Goal: Task Accomplishment & Management: Use online tool/utility

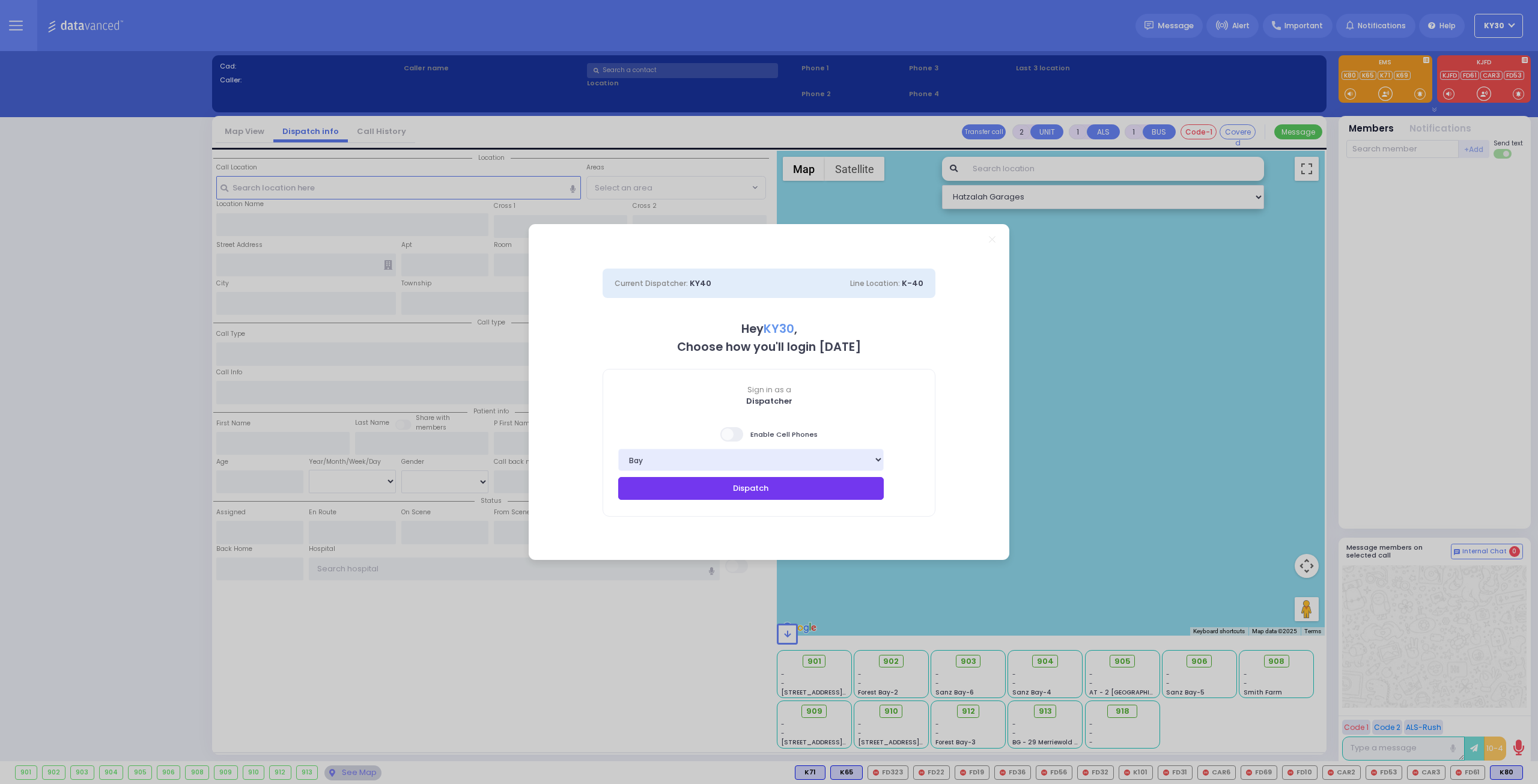
click at [774, 497] on button "Dispatch" at bounding box center [750, 489] width 265 height 23
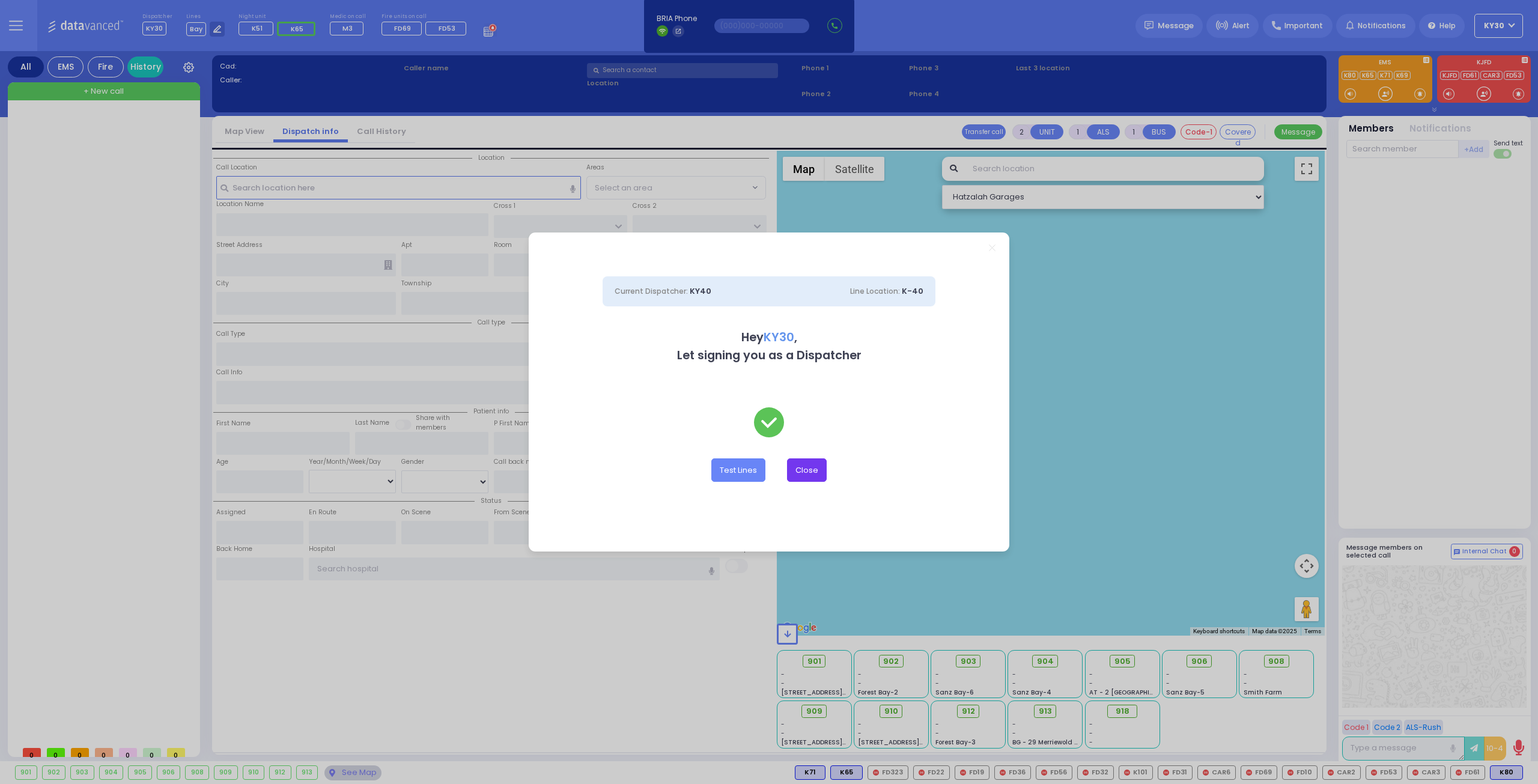
click at [814, 465] on button "Close" at bounding box center [806, 470] width 40 height 23
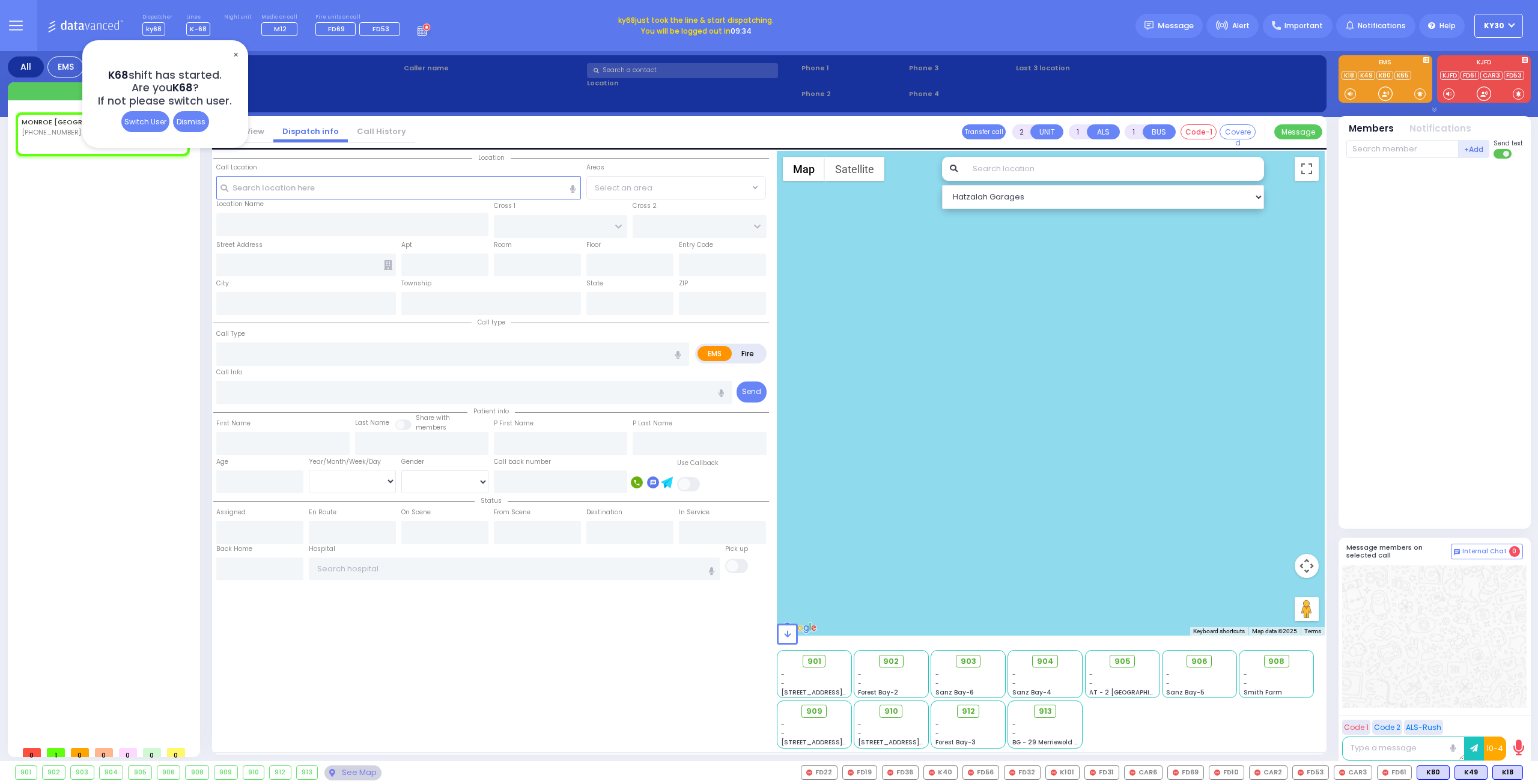
select select
radio input "true"
select select
type input "07:10"
select select "Hatzalah Garages"
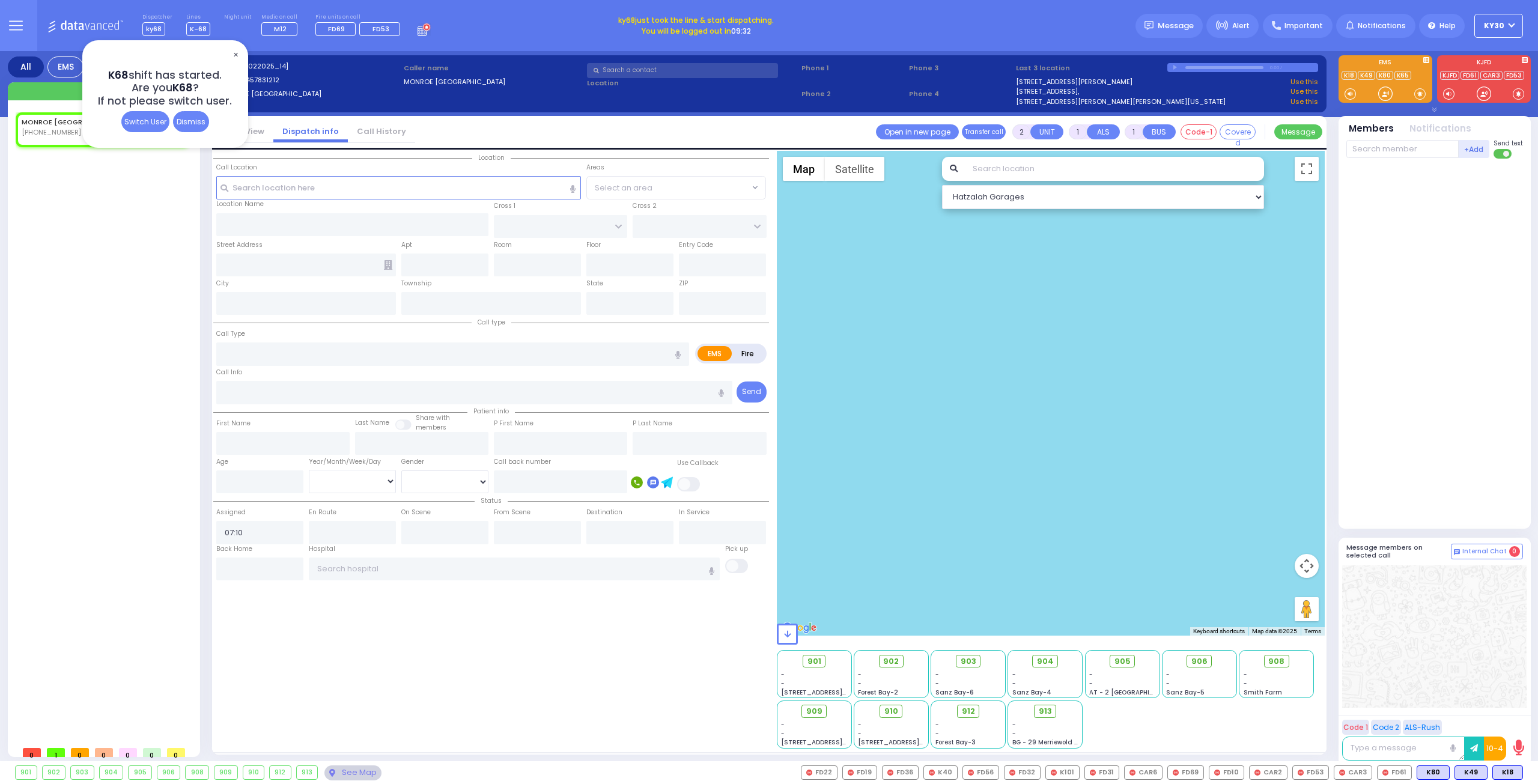
select select
radio input "true"
select select
select select "Hatzalah Garages"
